Goal: Task Accomplishment & Management: Use online tool/utility

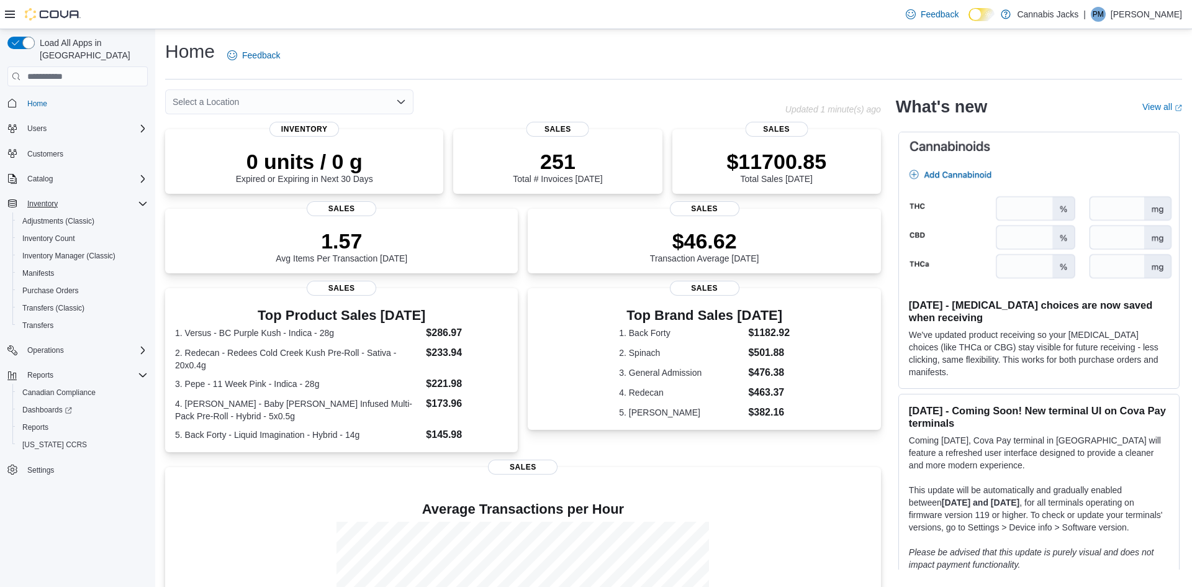
click at [145, 199] on icon "Complex example" at bounding box center [143, 204] width 10 height 10
click at [145, 248] on icon "Complex example" at bounding box center [143, 253] width 10 height 10
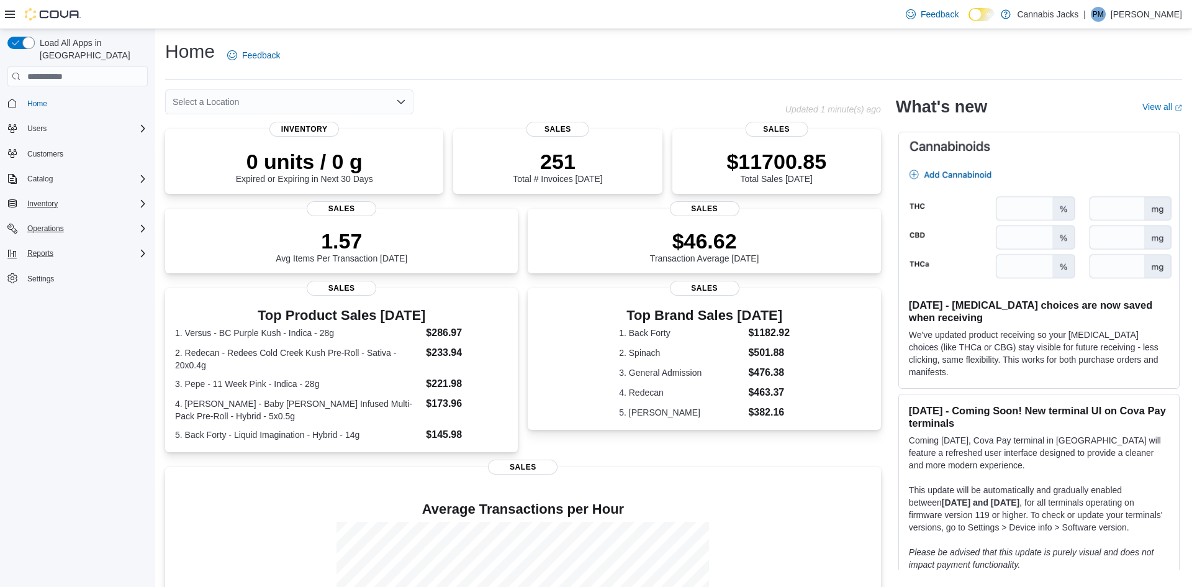
click at [139, 224] on icon "Complex example" at bounding box center [143, 229] width 10 height 10
click at [78, 241] on span "Cash Management" at bounding box center [53, 246] width 63 height 10
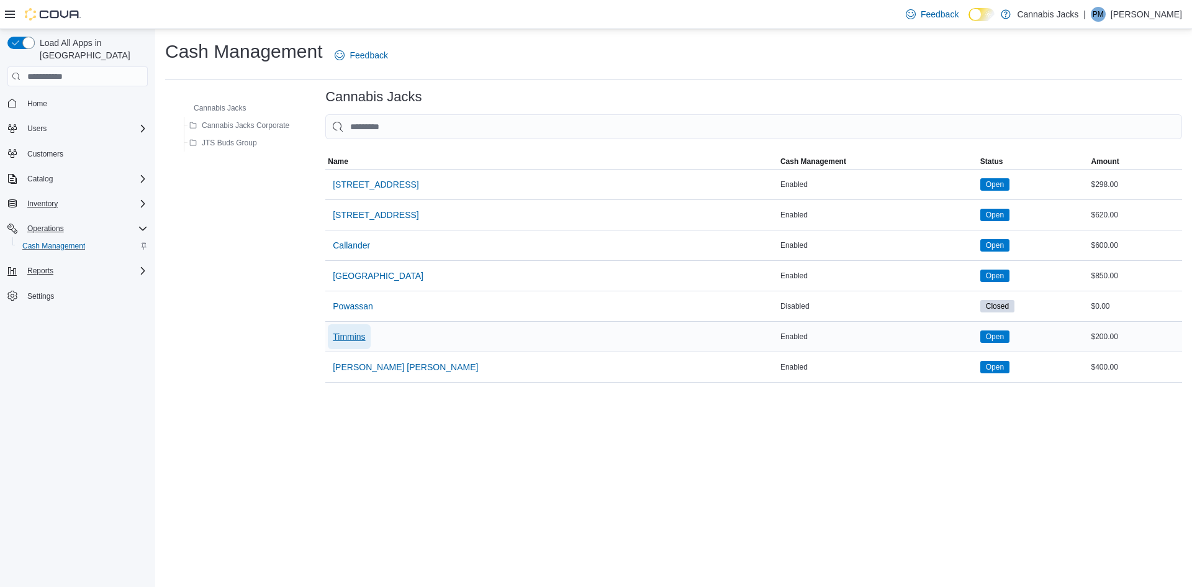
click at [365, 333] on span "Timmins" at bounding box center [349, 336] width 32 height 12
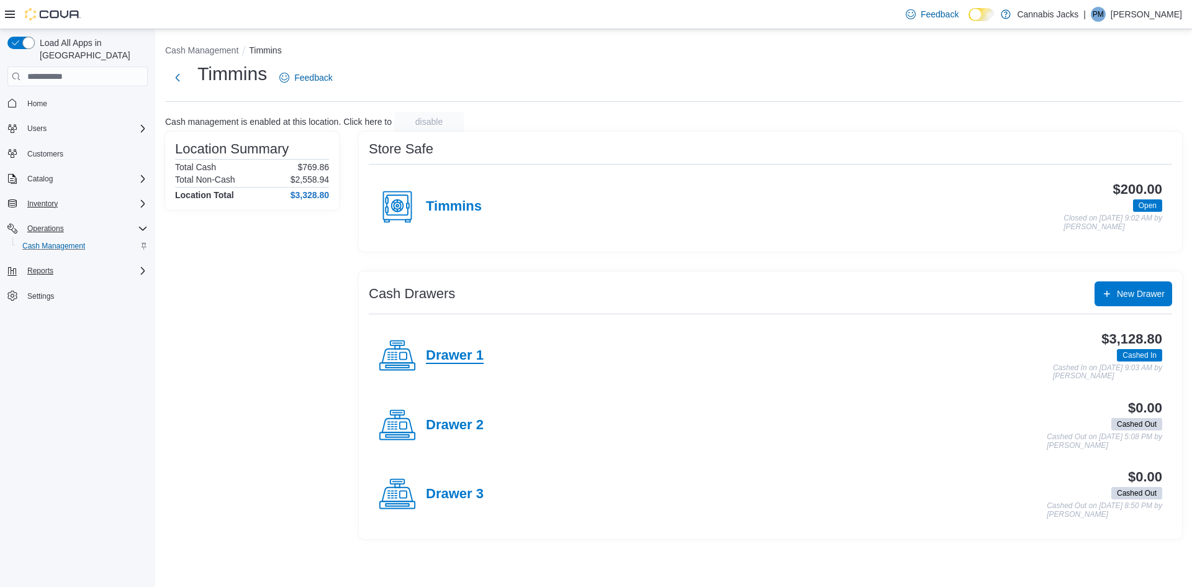
click at [452, 352] on h4 "Drawer 1" at bounding box center [455, 356] width 58 height 16
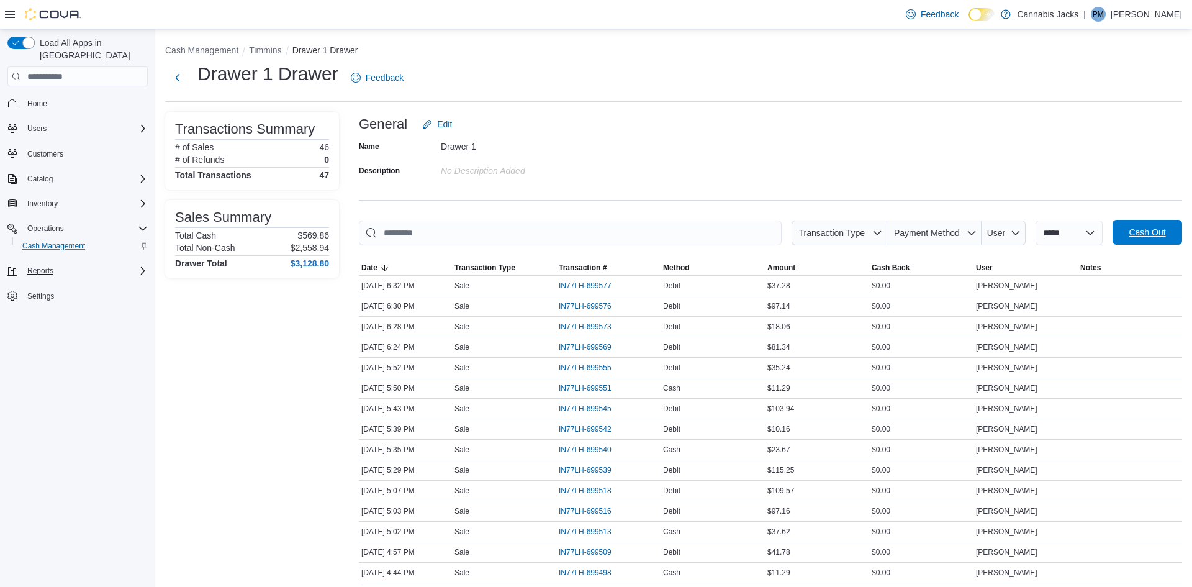
click at [1123, 233] on span "Cash Out" at bounding box center [1147, 232] width 55 height 25
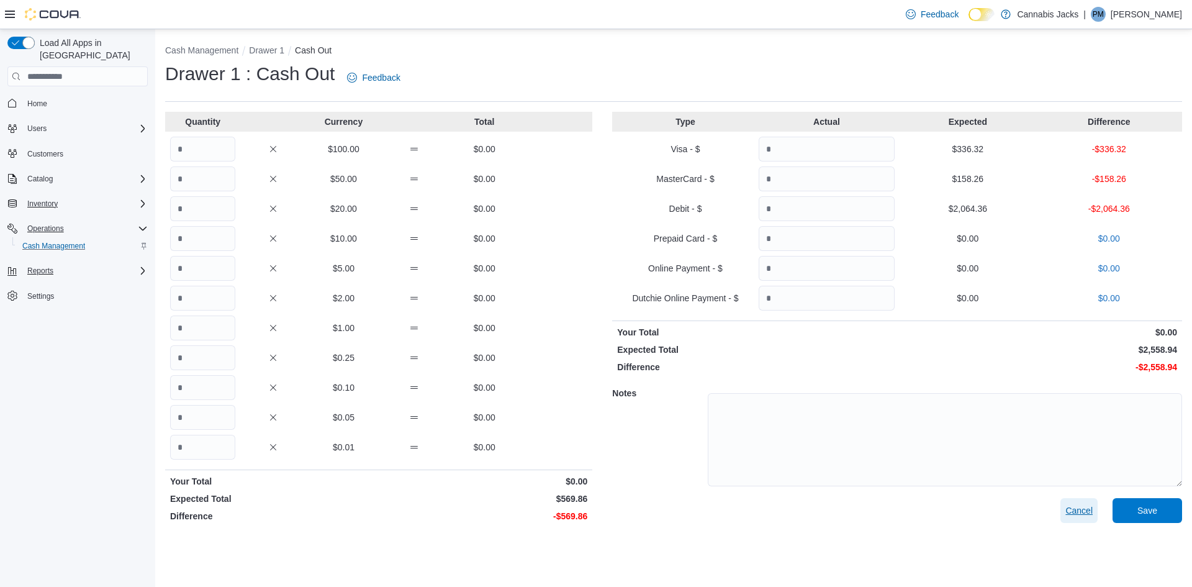
click at [1067, 513] on span "Cancel" at bounding box center [1078, 510] width 27 height 12
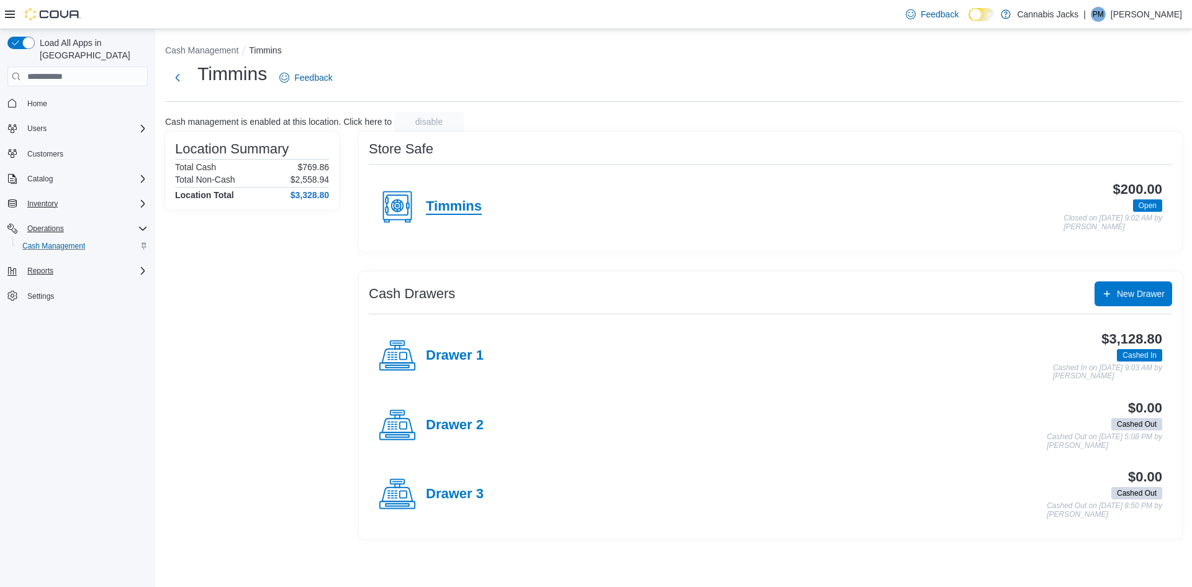
click at [461, 212] on h4 "Timmins" at bounding box center [454, 207] width 56 height 16
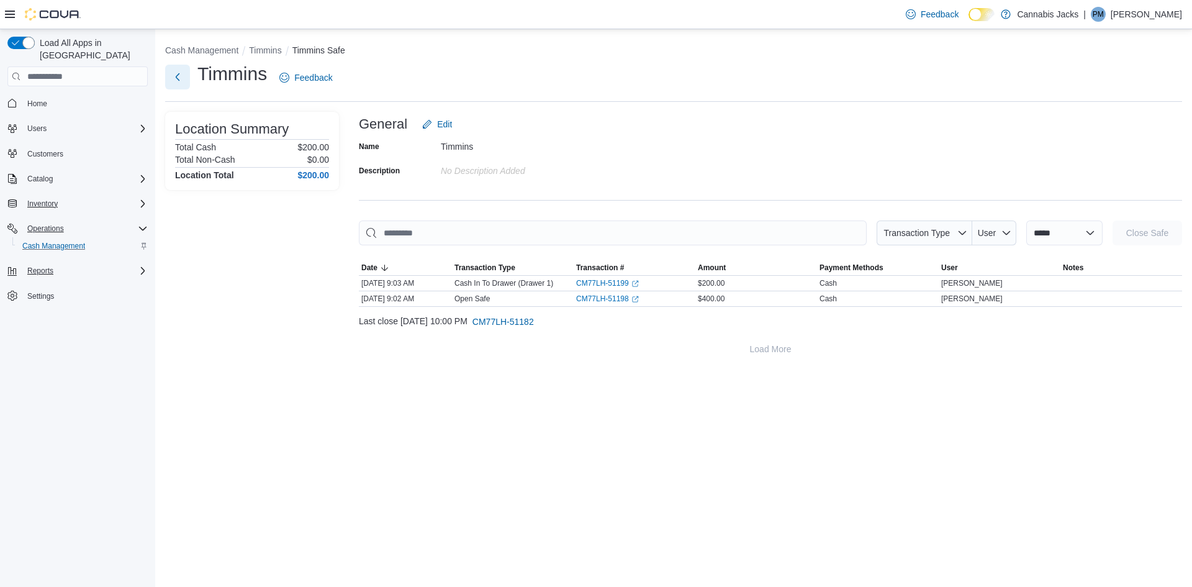
click at [177, 79] on button "Next" at bounding box center [177, 77] width 25 height 25
